Goal: Navigation & Orientation: Find specific page/section

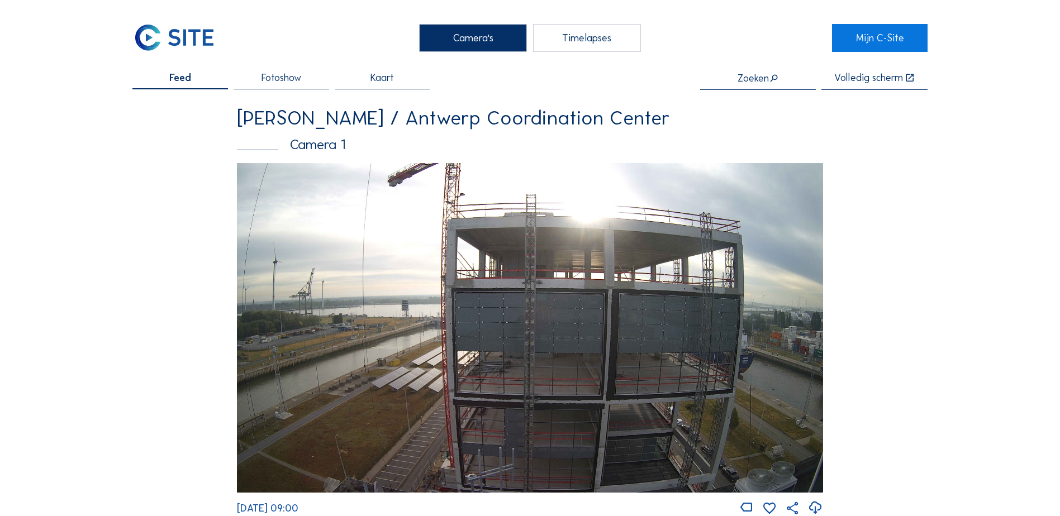
click at [490, 41] on div "Camera's" at bounding box center [473, 38] width 108 height 28
click at [858, 33] on link "Mijn C-Site" at bounding box center [880, 38] width 96 height 28
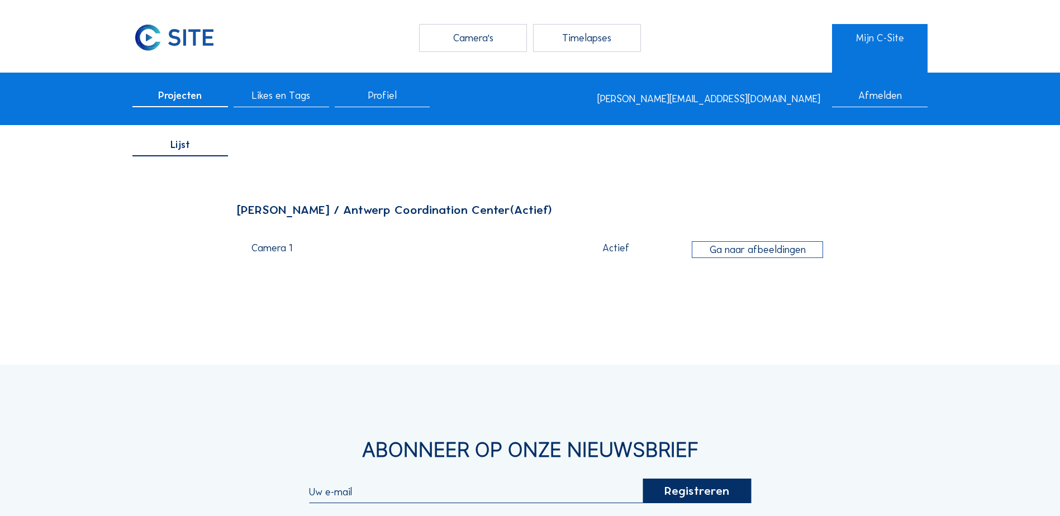
click at [625, 250] on div "Actief" at bounding box center [616, 248] width 138 height 10
click at [293, 99] on span "Likes en Tags" at bounding box center [281, 96] width 58 height 10
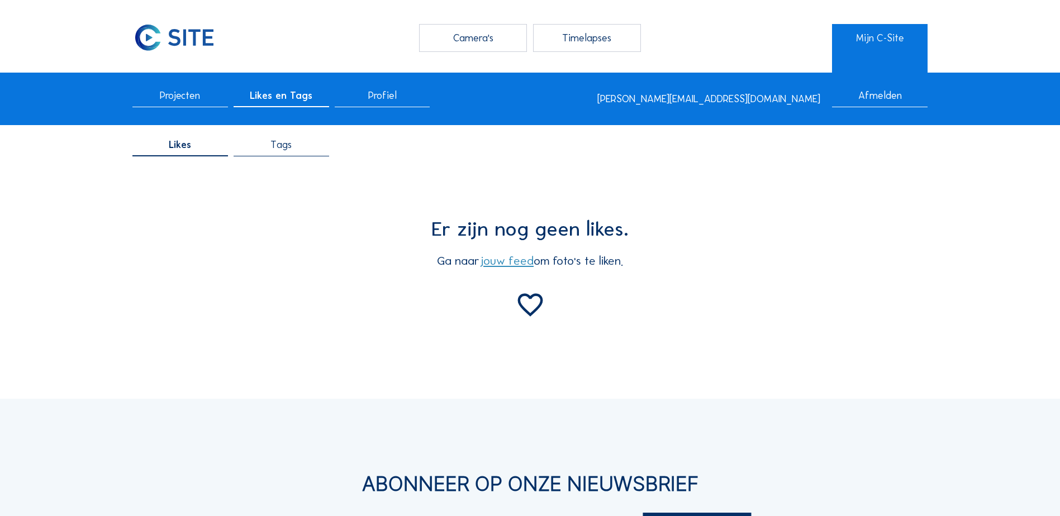
click at [367, 99] on div "Profiel" at bounding box center [383, 99] width 96 height 17
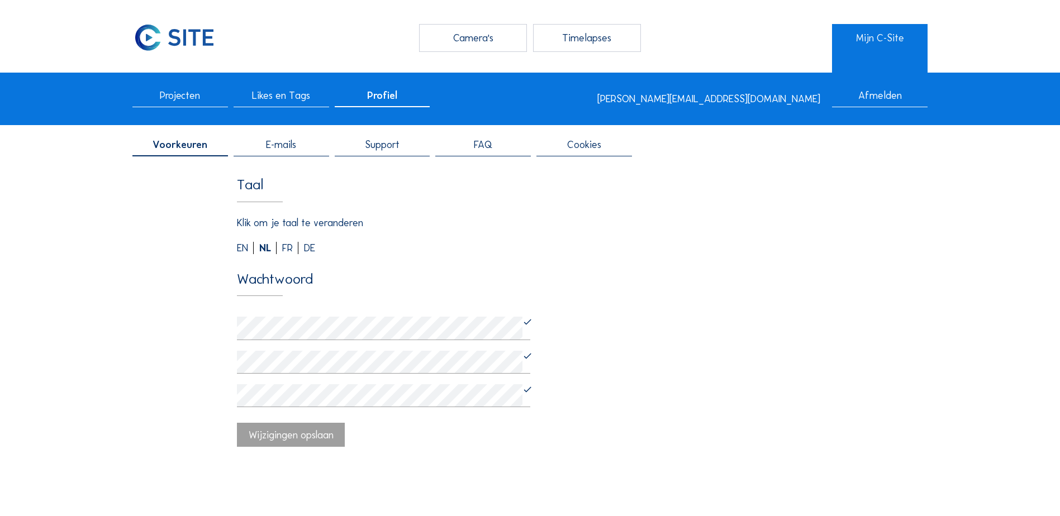
click at [200, 94] on span "Projecten" at bounding box center [180, 96] width 40 height 10
